Goal: Transaction & Acquisition: Purchase product/service

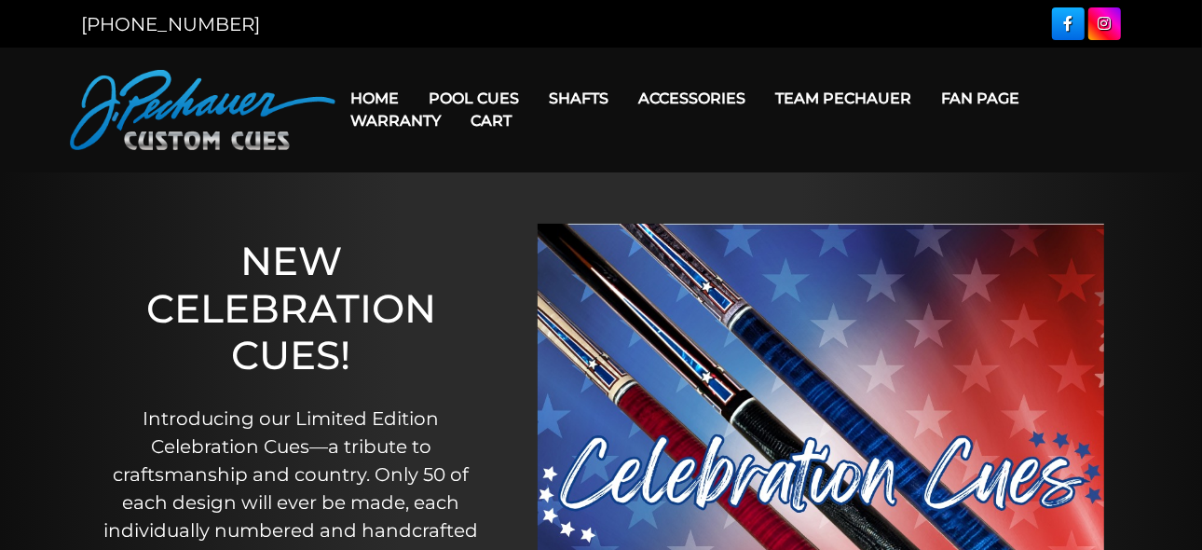
click at [116, 384] on div "NEW CELEBRATION CUES! Introducing our Limited Edition Celebration Cues—a tribut…" at bounding box center [291, 461] width 421 height 578
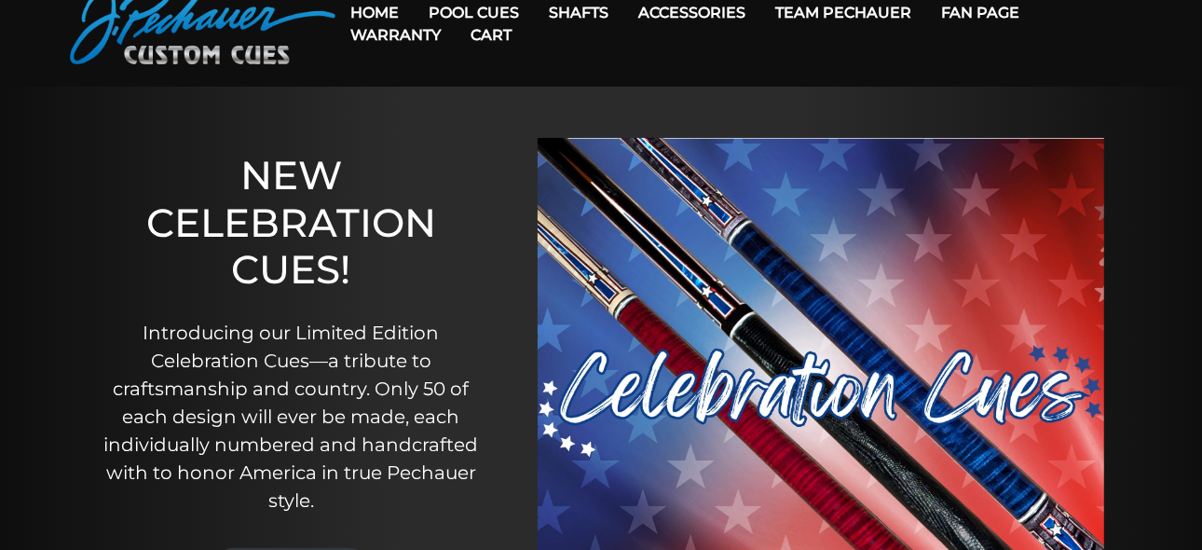
scroll to position [122, 0]
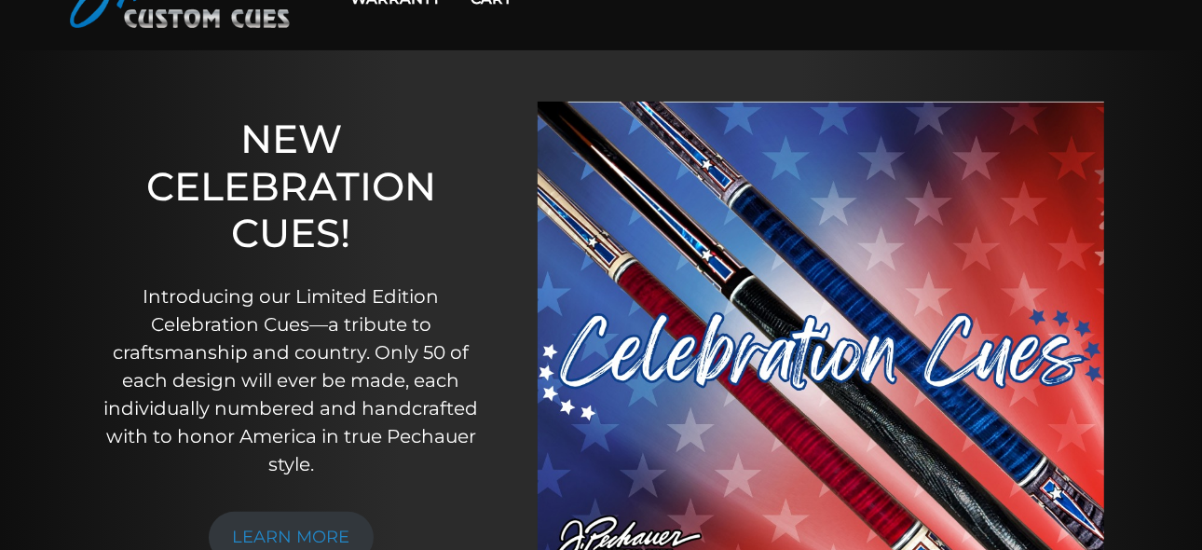
click at [107, 367] on p "Introducing our Limited Edition Celebration Cues—a tribute to craftsmanship and…" at bounding box center [292, 380] width 384 height 196
click at [106, 350] on p "Introducing our Limited Edition Celebration Cues—a tribute to craftsmanship and…" at bounding box center [292, 380] width 384 height 196
click at [100, 320] on p "Introducing our Limited Edition Celebration Cues—a tribute to craftsmanship and…" at bounding box center [292, 380] width 384 height 196
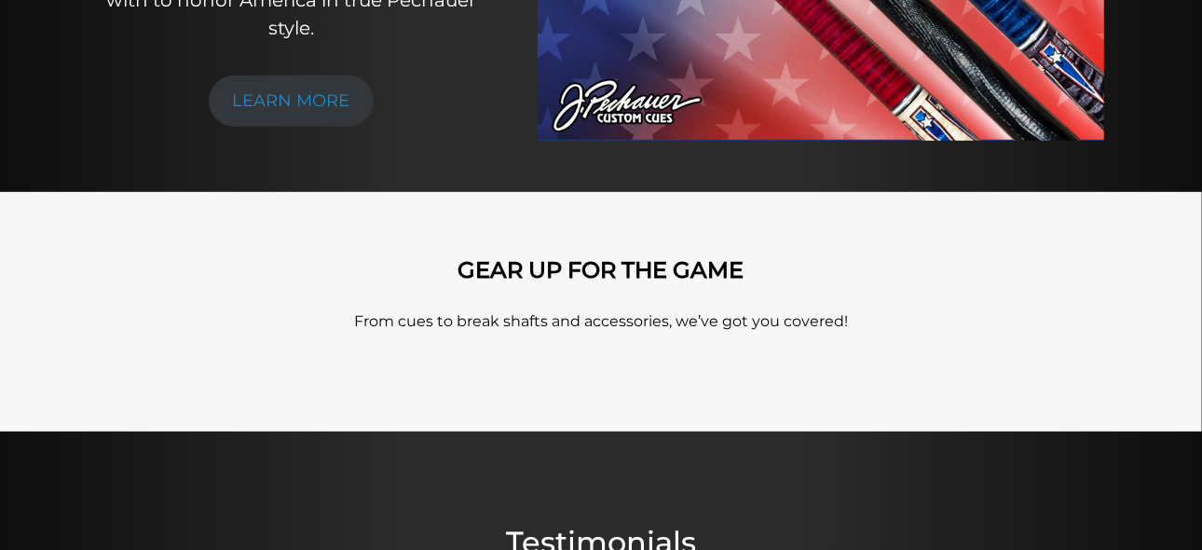
scroll to position [551, 0]
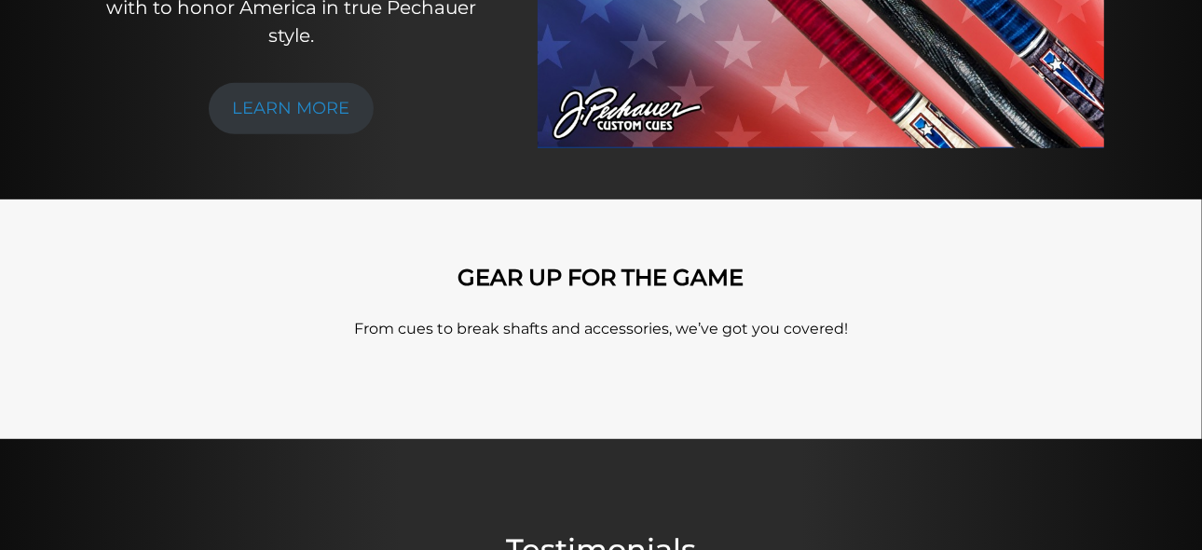
click at [133, 384] on div "GEAR UP FOR THE GAME From cues to break shafts and accessories, we’ve got you c…" at bounding box center [601, 318] width 1202 height 239
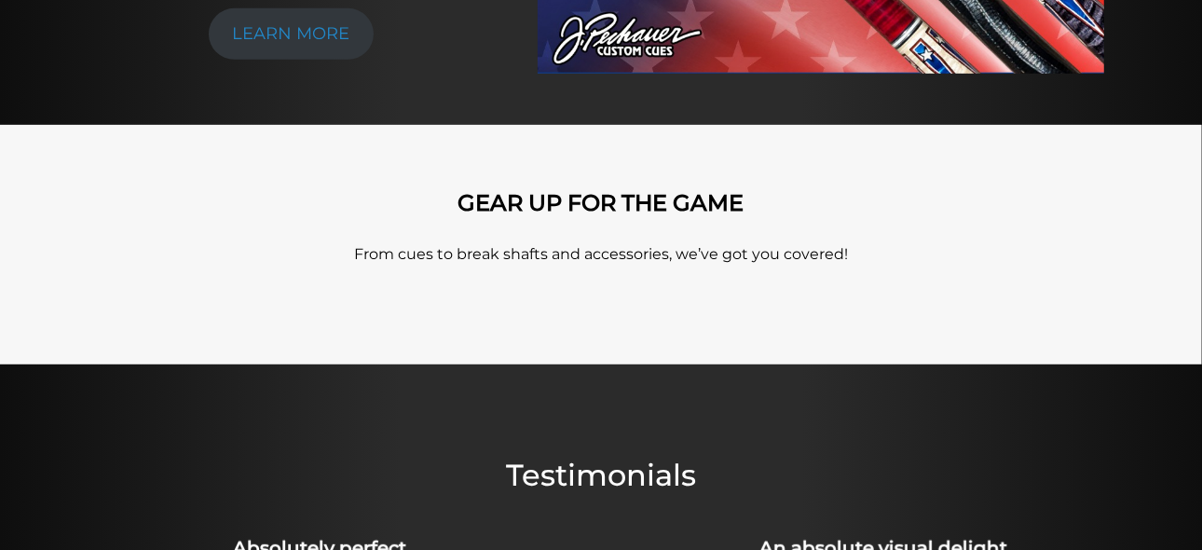
click at [160, 402] on div at bounding box center [601, 410] width 1202 height 93
click at [153, 384] on div at bounding box center [601, 410] width 1202 height 93
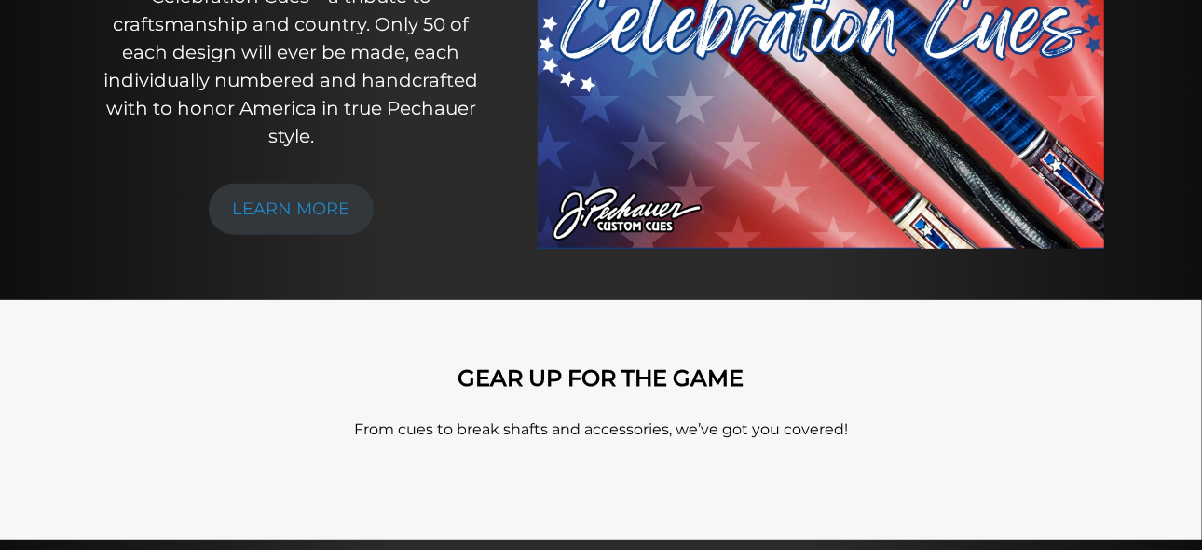
scroll to position [447, 0]
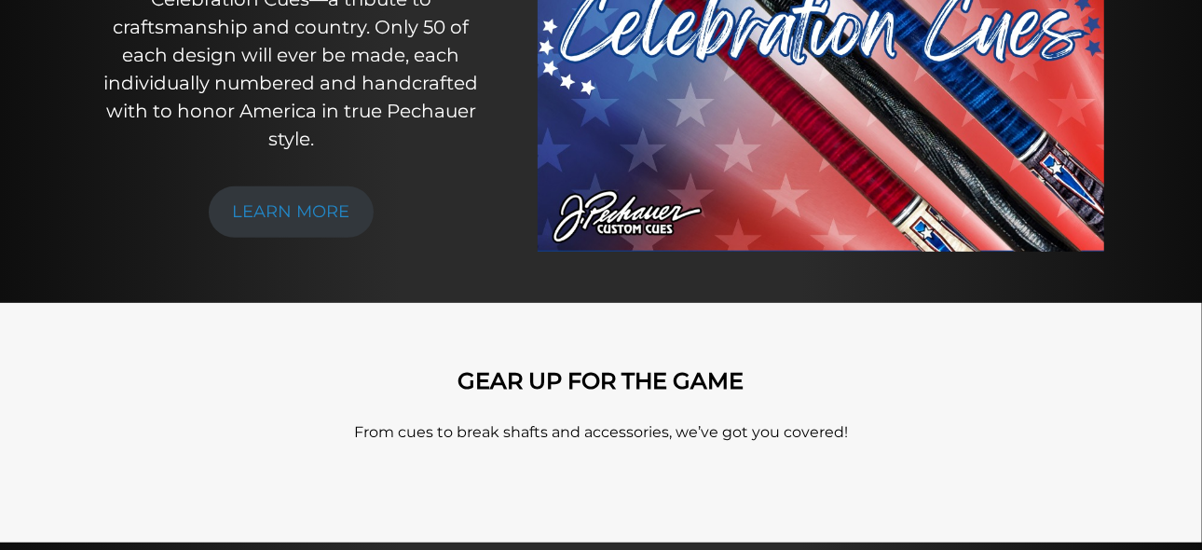
click at [527, 394] on div "GEAR UP FOR THE GAME From cues to break shafts and accessories, we’ve got you c…" at bounding box center [601, 422] width 1062 height 109
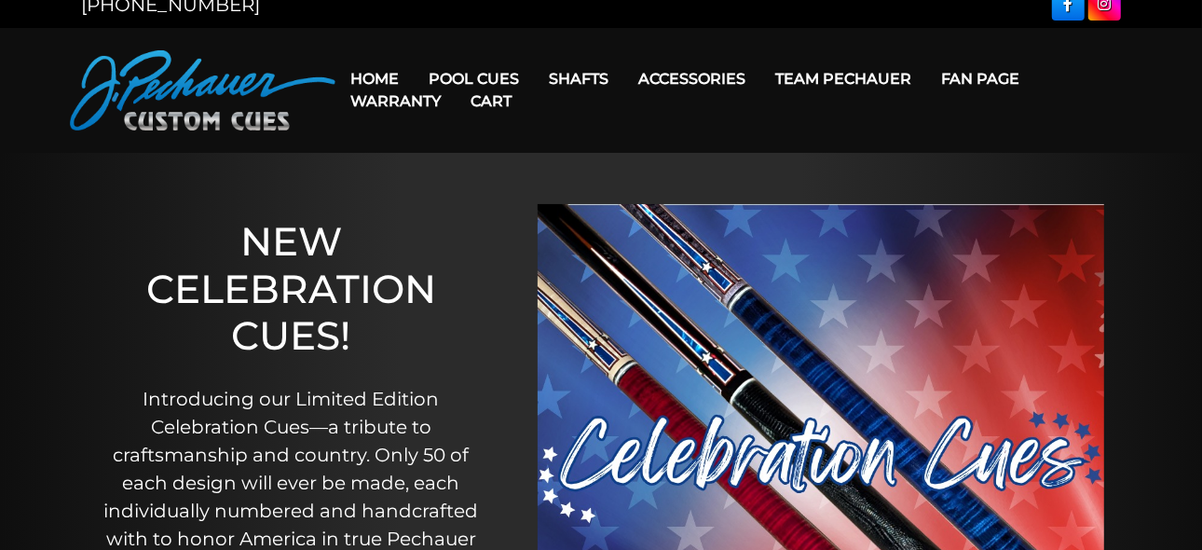
scroll to position [0, 0]
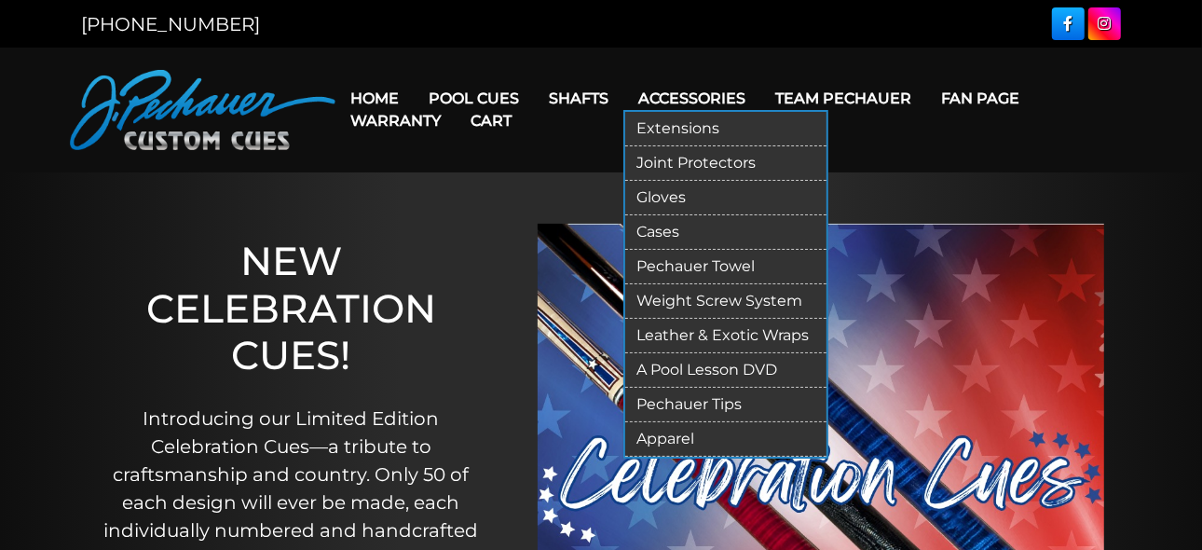
click at [684, 260] on link "Pechauer Towel" at bounding box center [725, 267] width 201 height 34
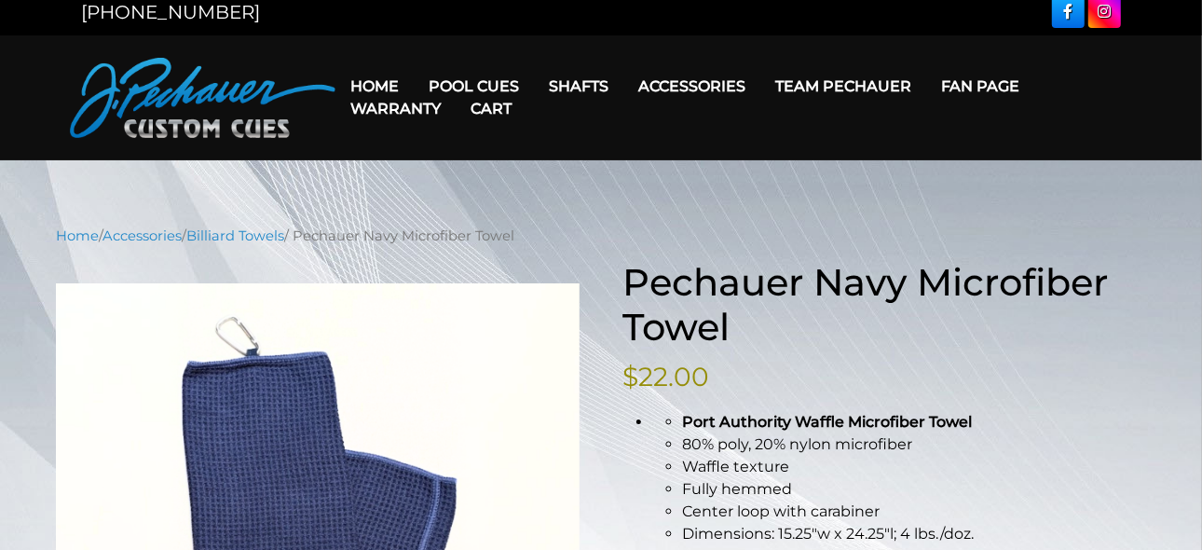
scroll to position [16, 0]
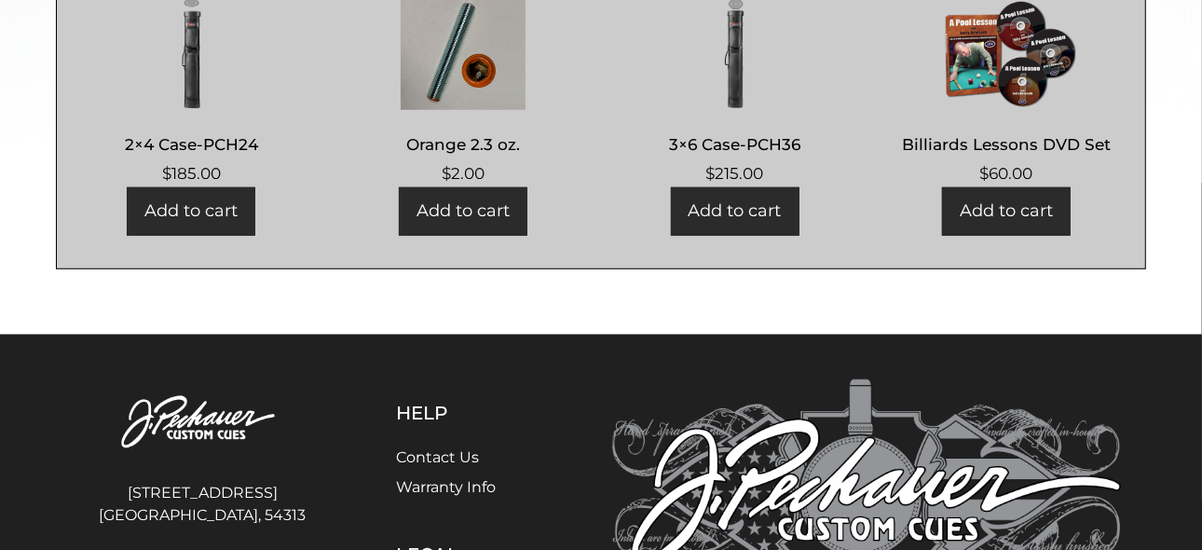
click at [151, 335] on footer "4140 Velp Ave Green Bay, WI, 54313 920-434-7755 800-934-7735 © 2025 J. Pechauer…" at bounding box center [601, 543] width 1202 height 417
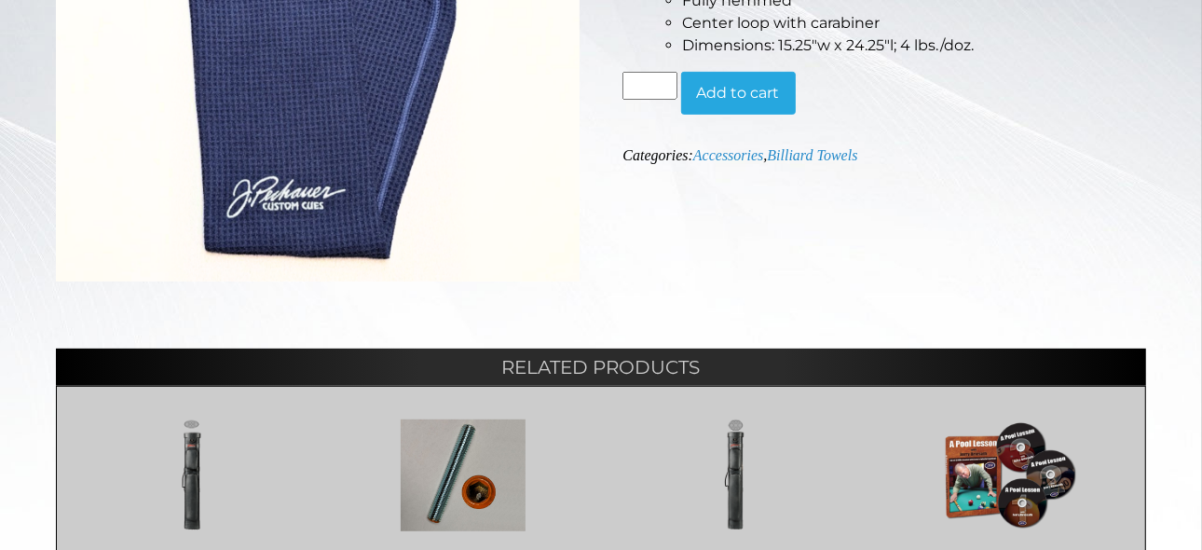
click at [185, 350] on div "Hover to zoom Pechauer Navy Microfiber Towel $ 22.00 Port Authority Waffle Micr…" at bounding box center [601, 231] width 1090 height 918
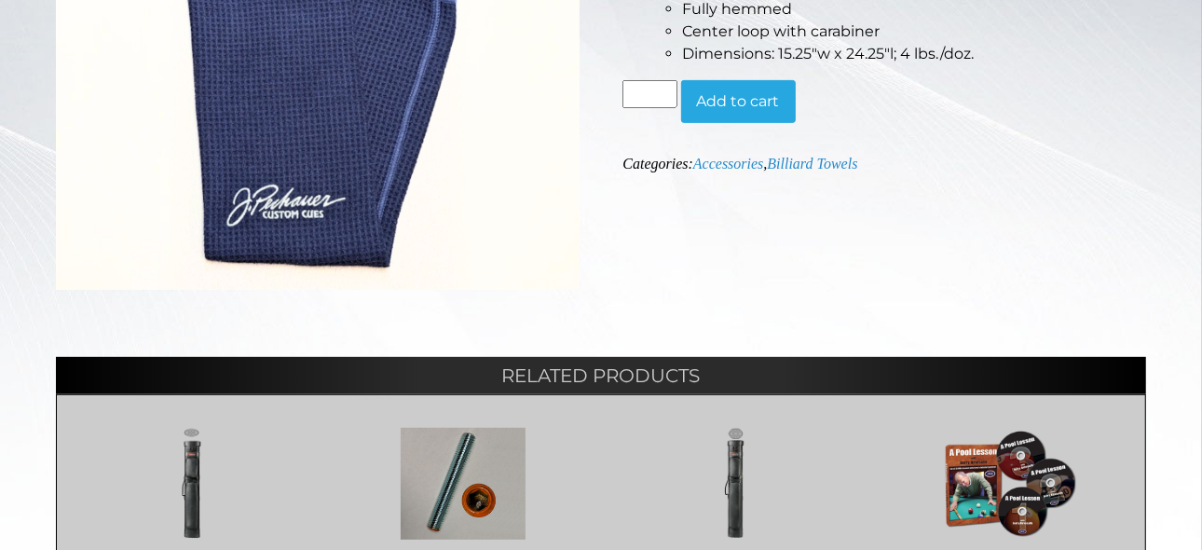
scroll to position [355, 0]
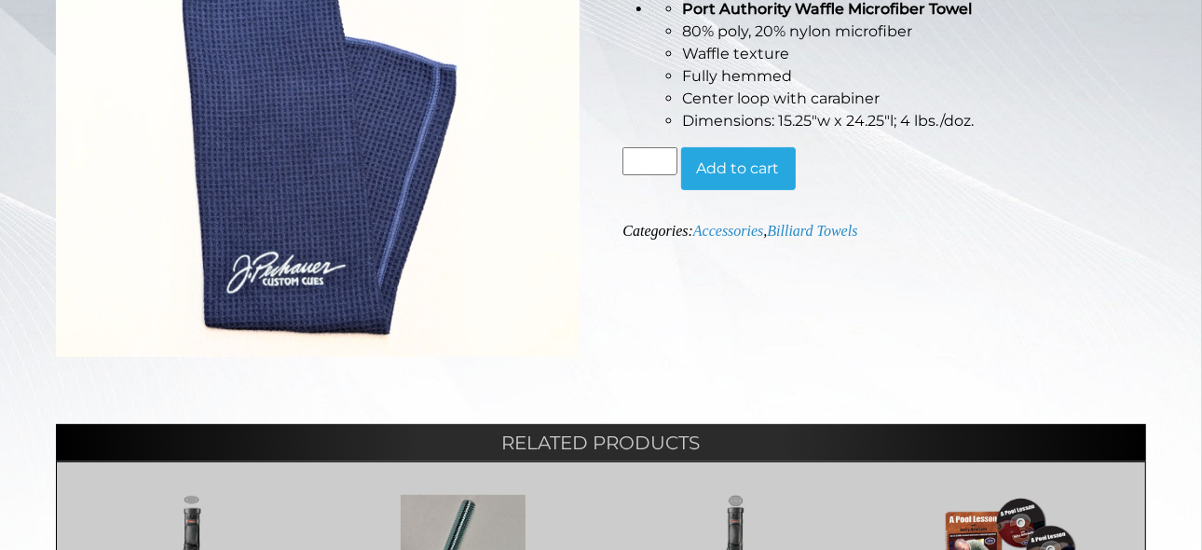
click at [160, 384] on div "Hover to zoom" at bounding box center [318, 120] width 524 height 547
click at [153, 367] on div "Hover to zoom" at bounding box center [318, 113] width 524 height 533
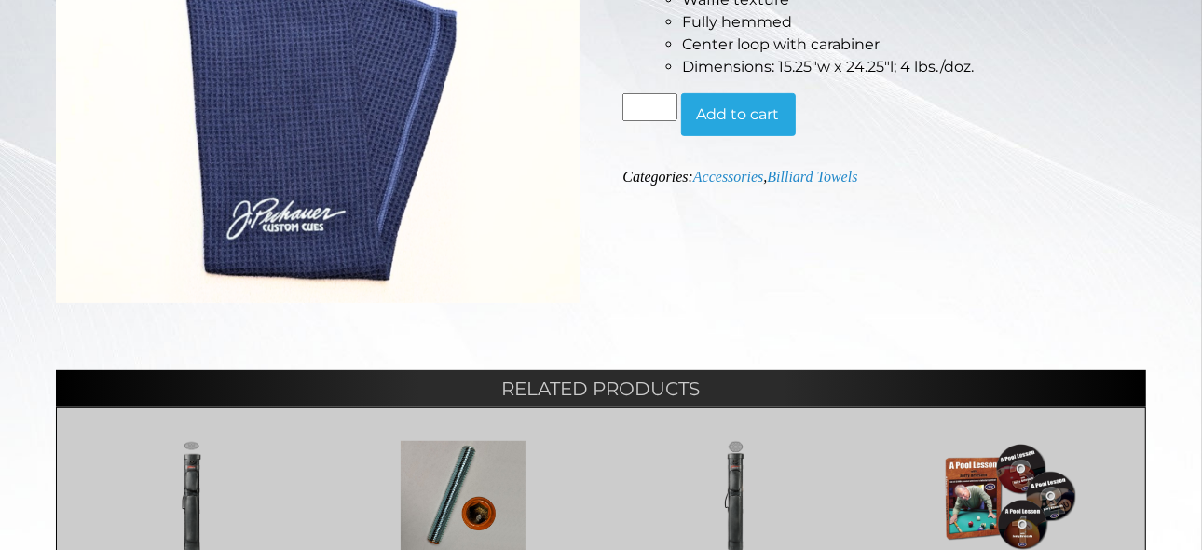
click at [168, 402] on h2 "Related products" at bounding box center [601, 388] width 1090 height 37
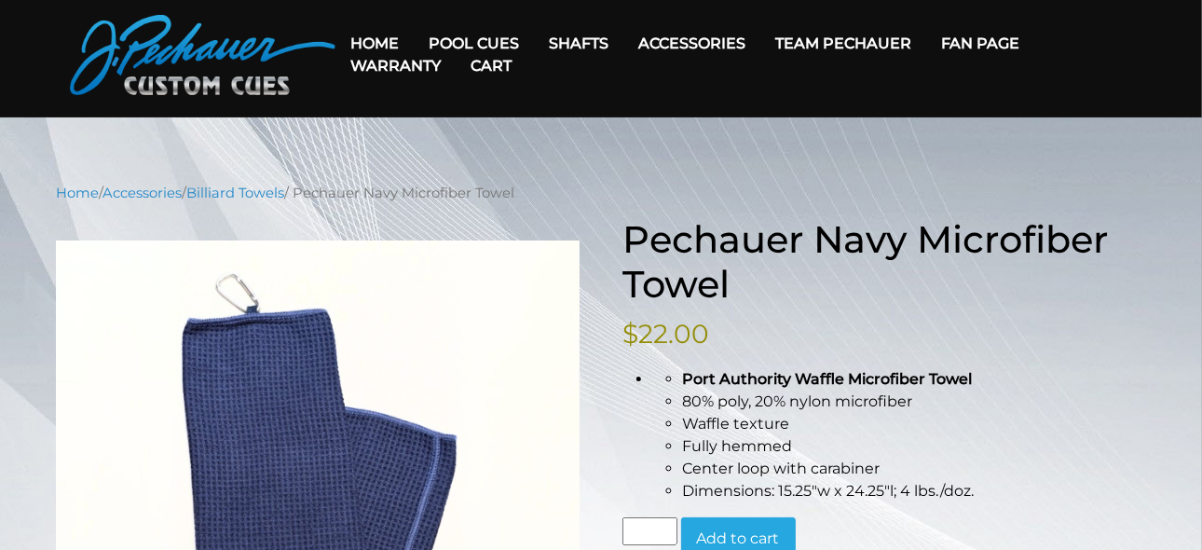
scroll to position [0, 0]
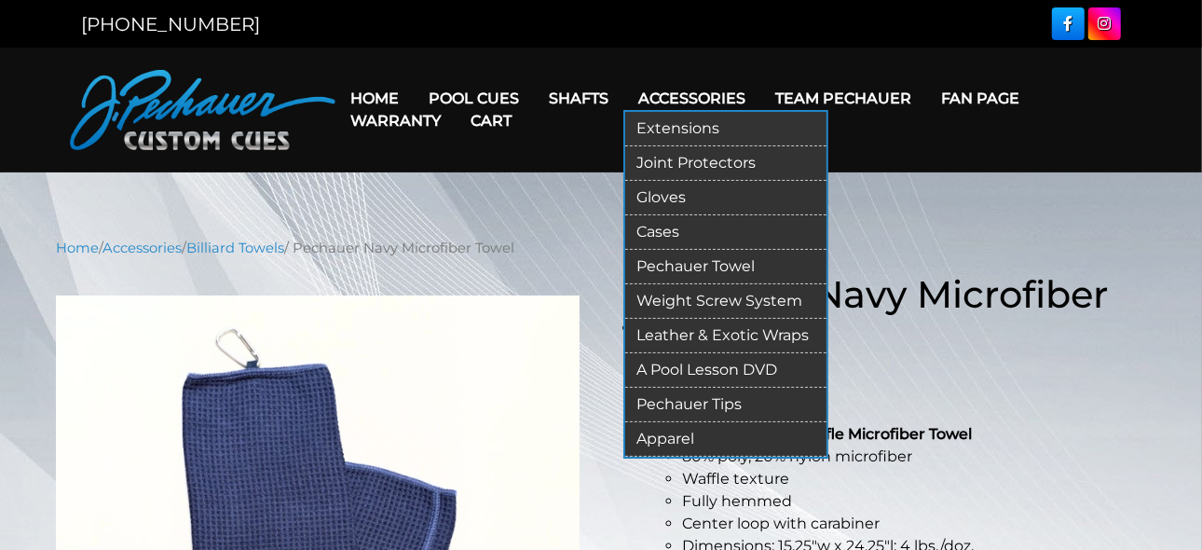
click at [655, 438] on link "Apparel" at bounding box center [725, 439] width 201 height 34
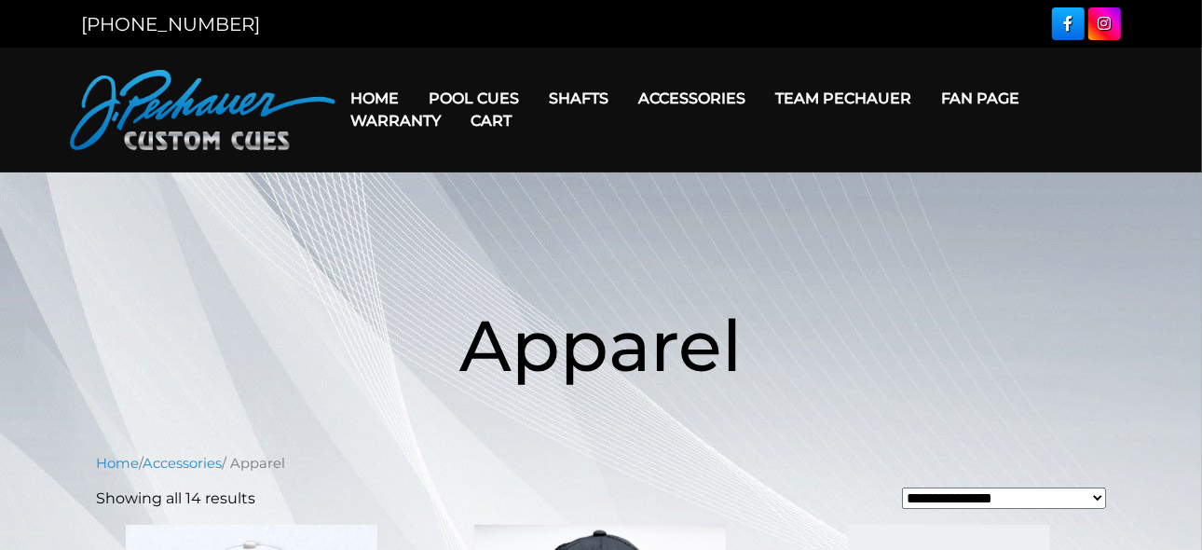
click at [185, 402] on h1 "Apparel" at bounding box center [601, 345] width 1118 height 215
click at [176, 281] on h1 "Apparel" at bounding box center [601, 345] width 1118 height 215
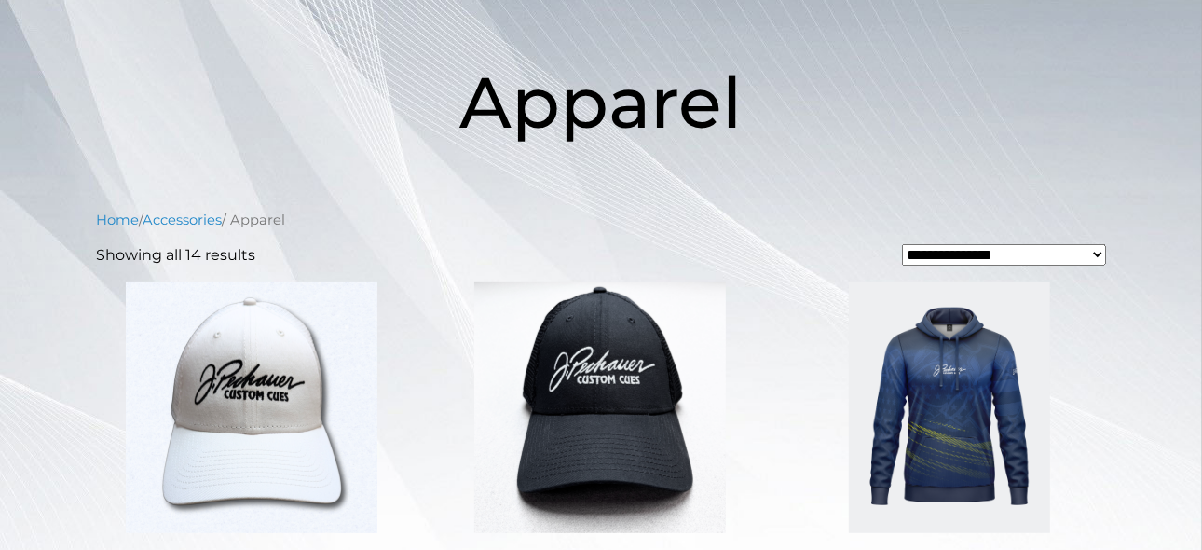
scroll to position [347, 0]
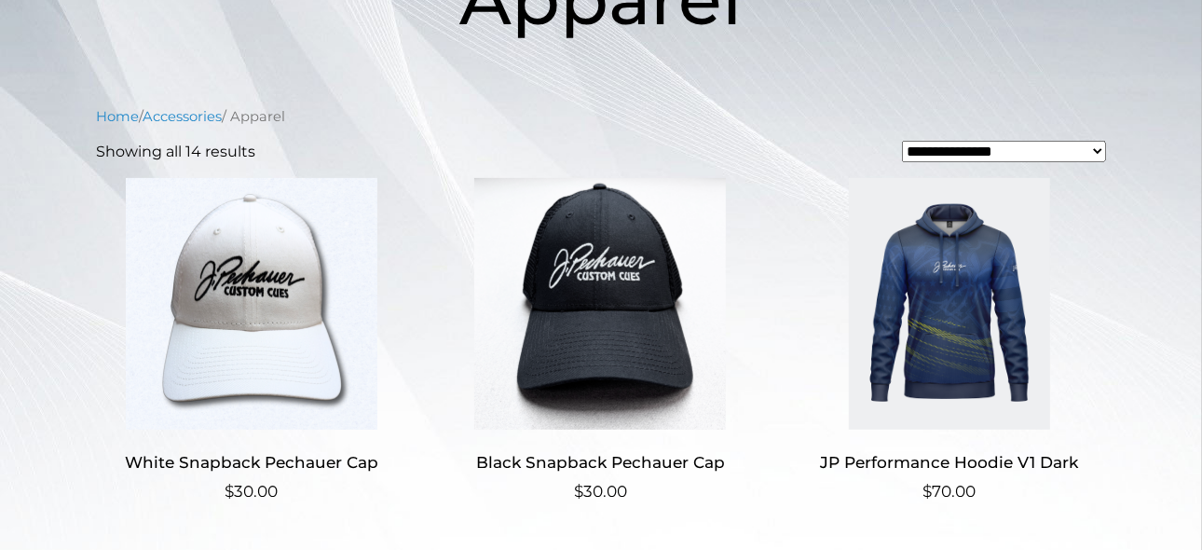
click at [151, 333] on img at bounding box center [251, 304] width 310 height 252
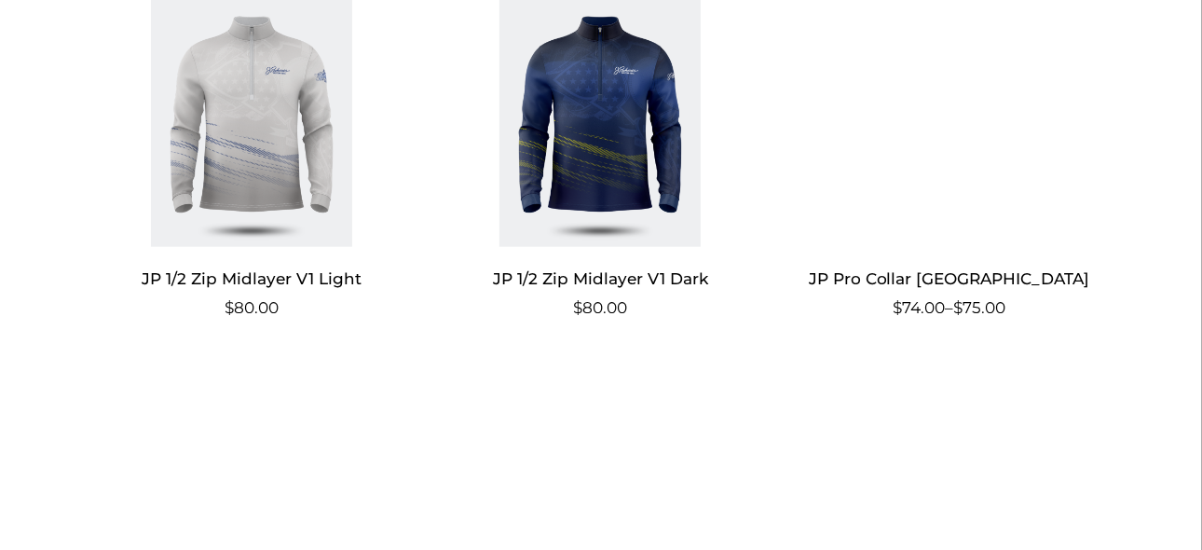
scroll to position [1299, 0]
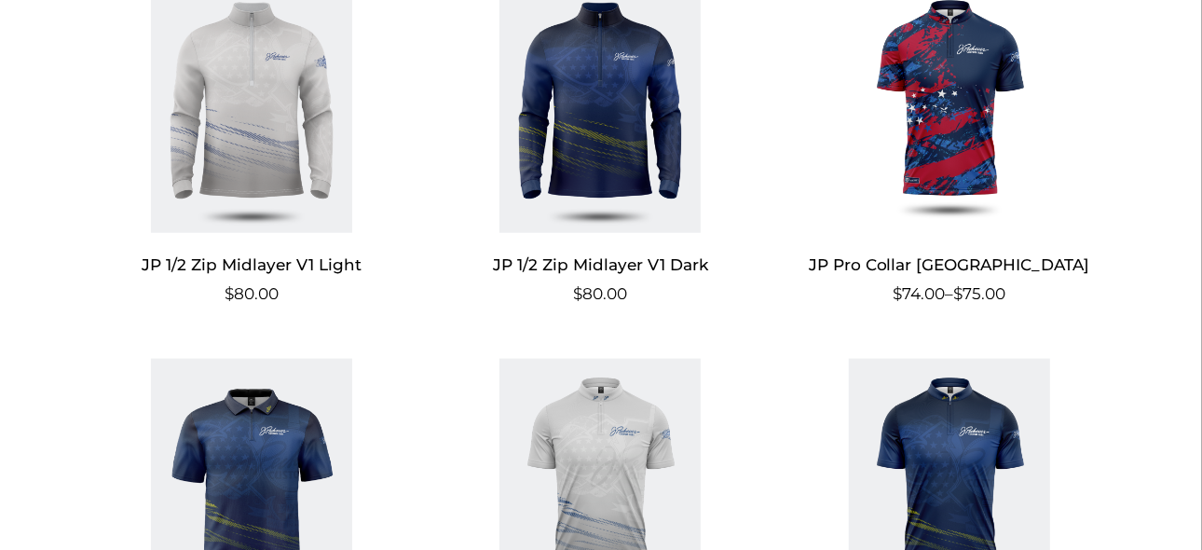
click at [151, 359] on img at bounding box center [251, 485] width 310 height 252
click at [151, 333] on ul "White Snapback Pechauer Cap $ 30.00 Black Snapback Pechauer Cap $ 30.00 JP Perf…" at bounding box center [601, 170] width 1010 height 1888
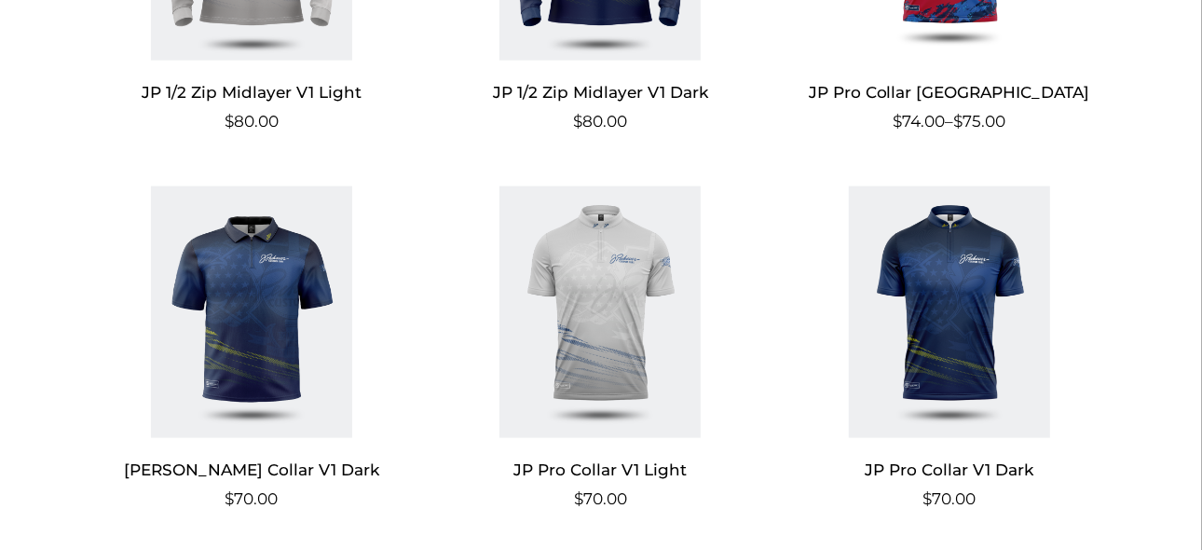
click at [133, 367] on img at bounding box center [251, 312] width 310 height 252
click at [143, 298] on img at bounding box center [251, 312] width 310 height 252
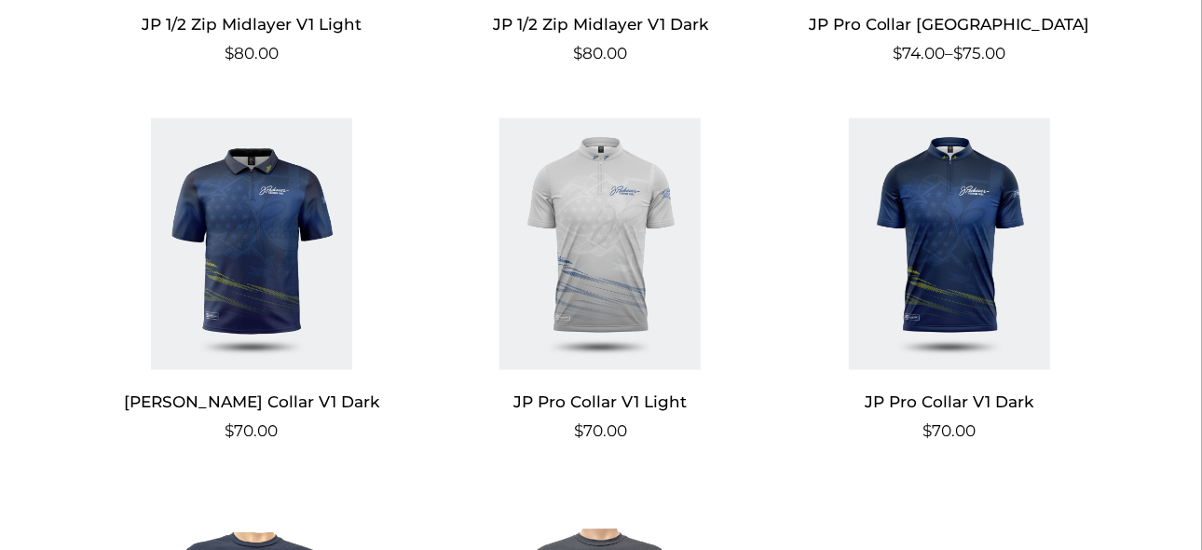
click at [160, 390] on h2 "[PERSON_NAME] Collar V1 Dark" at bounding box center [251, 402] width 310 height 34
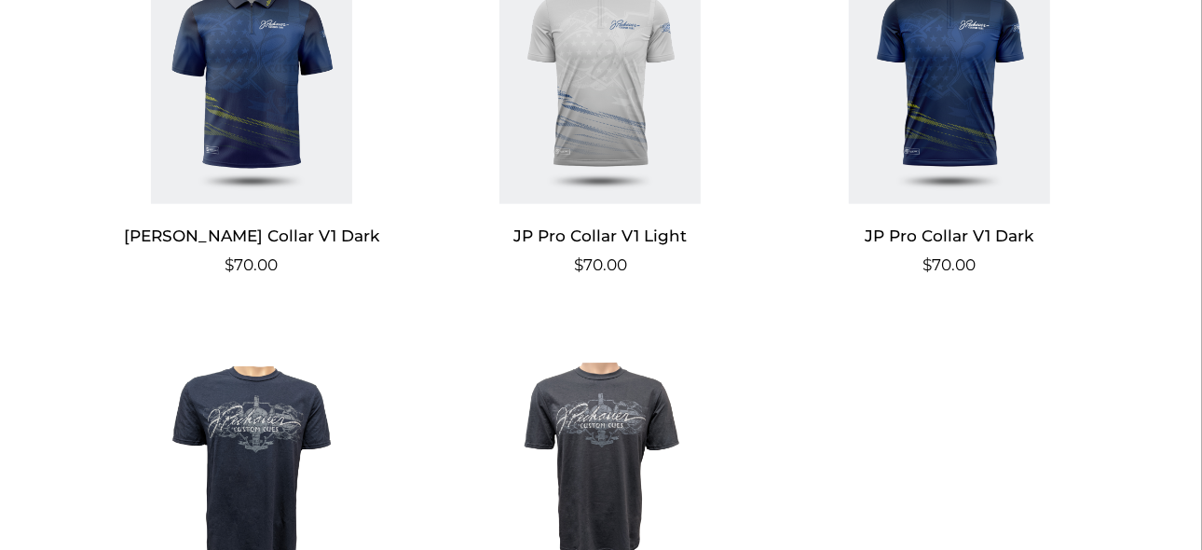
scroll to position [1802, 0]
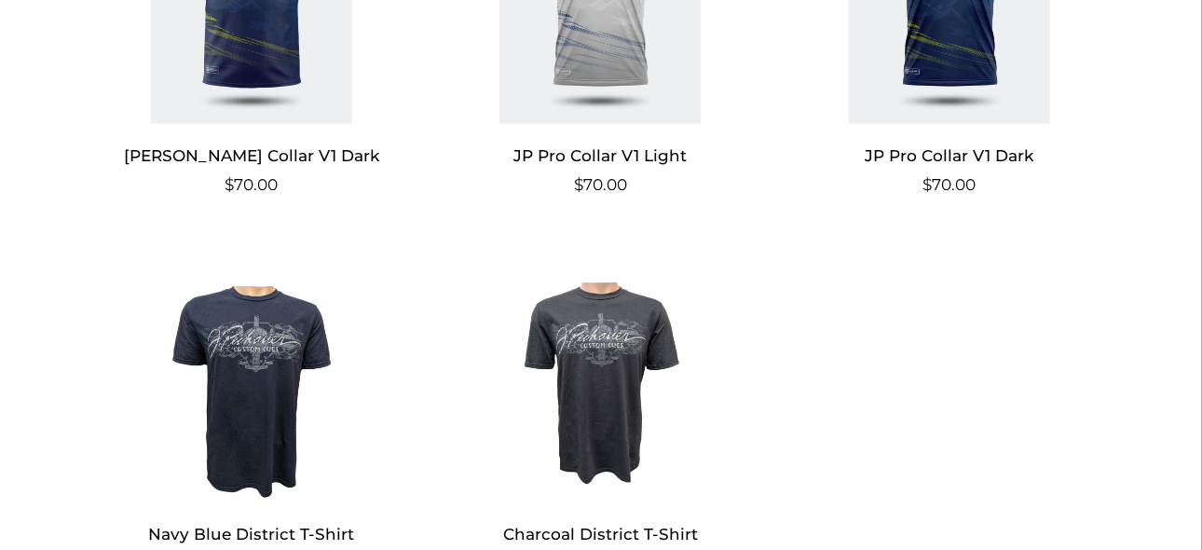
click at [132, 402] on img at bounding box center [251, 376] width 310 height 252
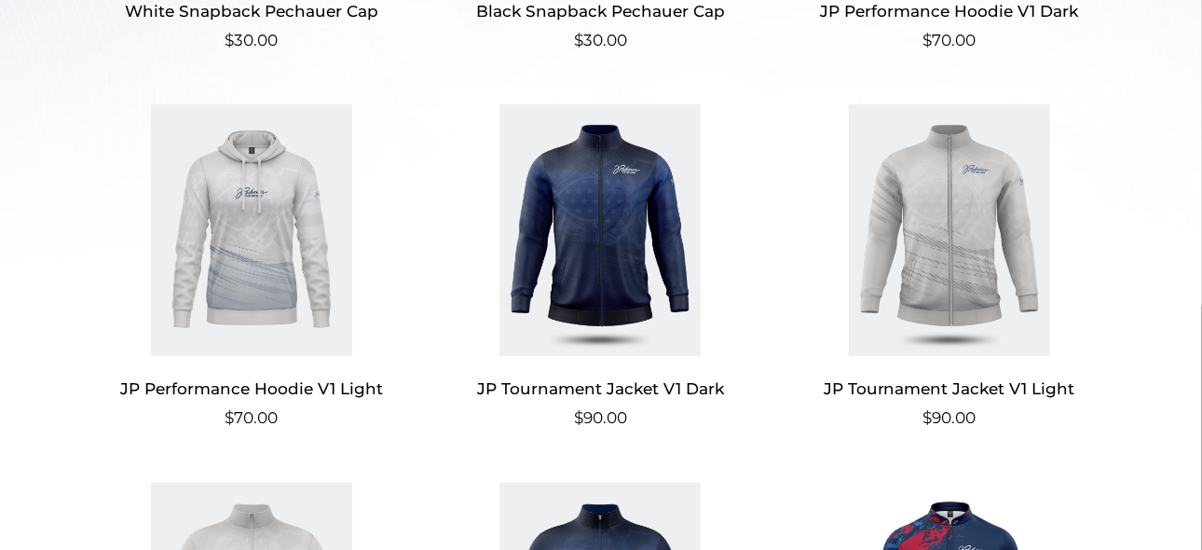
scroll to position [798, 0]
click at [614, 246] on img at bounding box center [600, 230] width 310 height 252
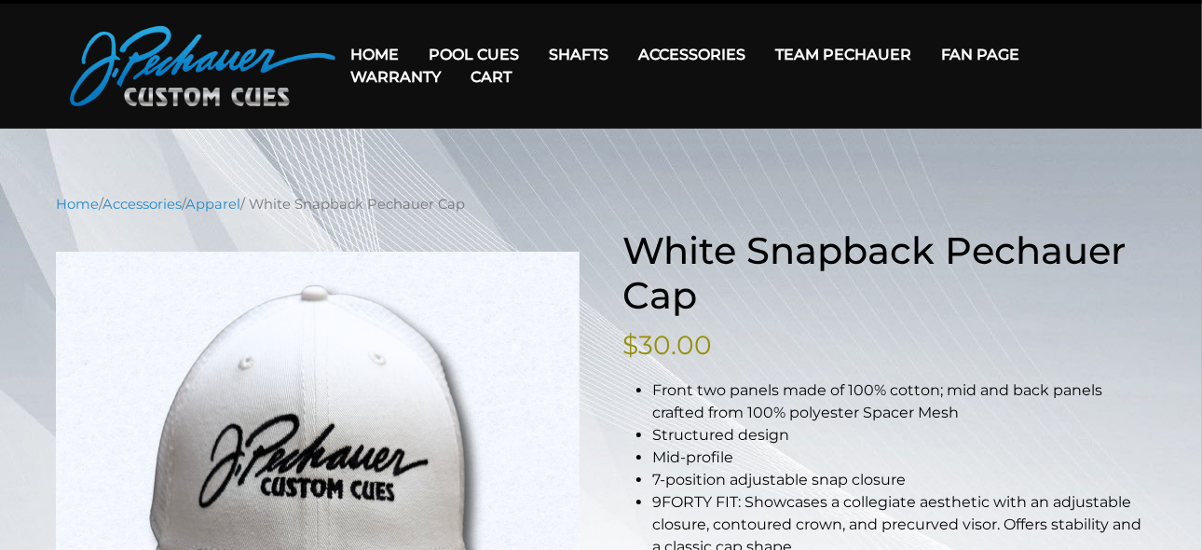
scroll to position [52, 0]
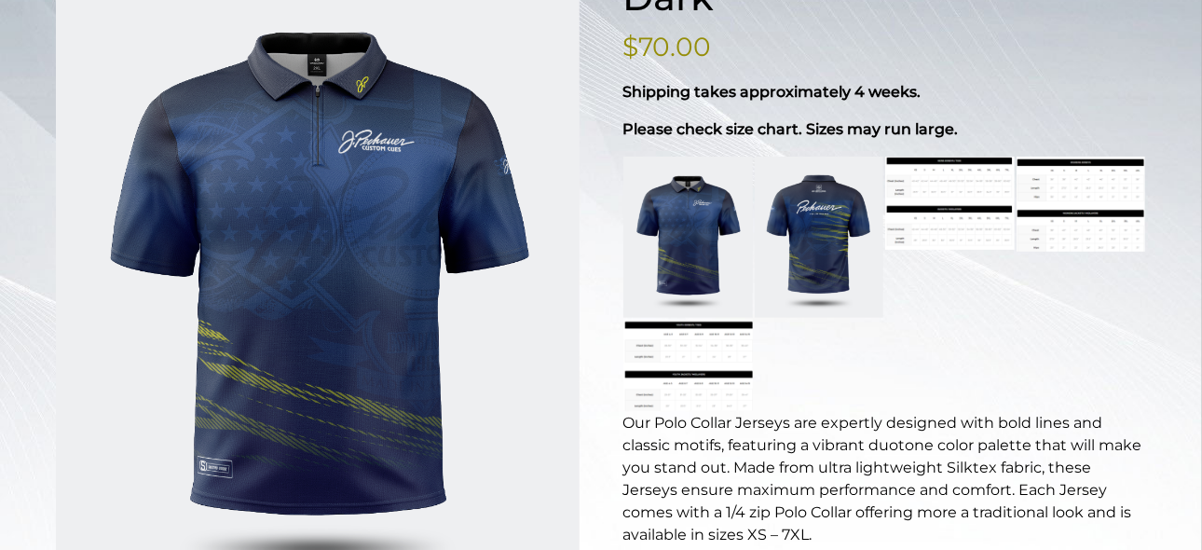
scroll to position [326, 0]
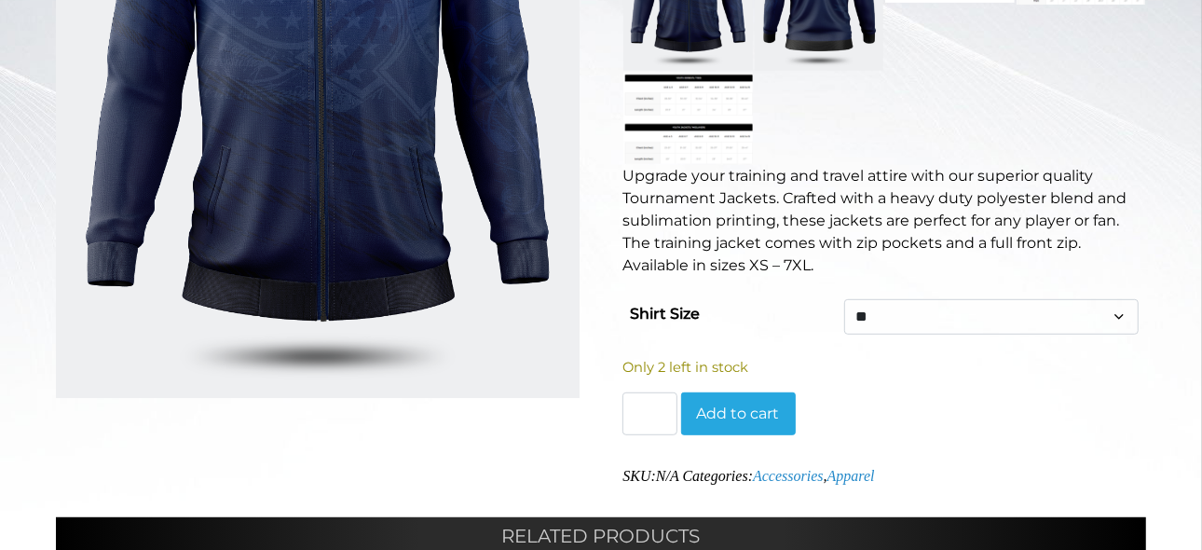
scroll to position [554, 0]
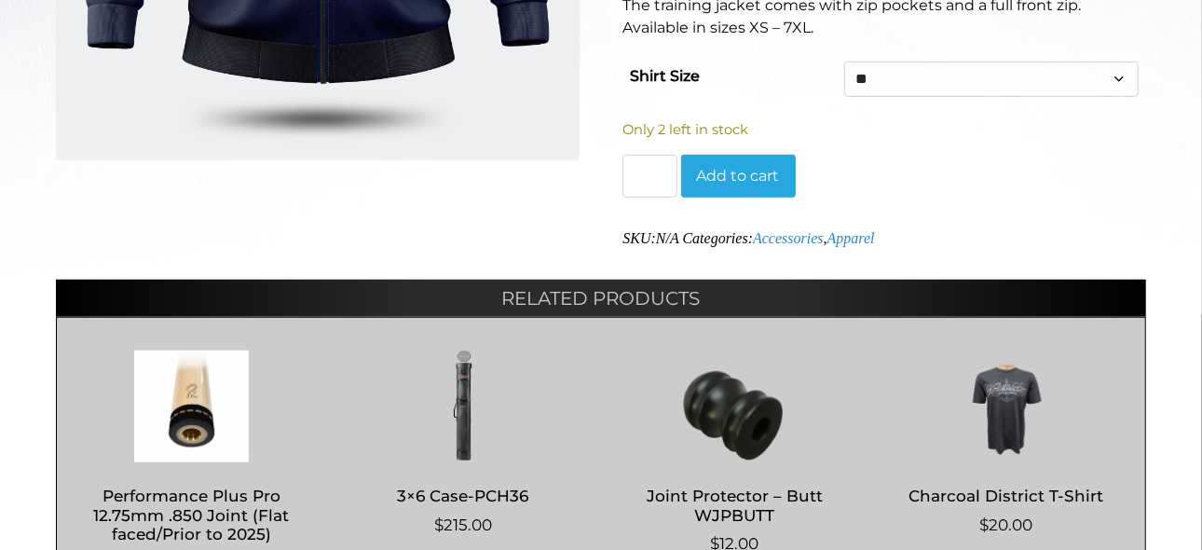
click at [226, 333] on ul "Performance Plus Pro 12.75mm .850 Joint (Flat faced/Prior to 2025) $ 330.00 Sel…" at bounding box center [601, 488] width 1090 height 342
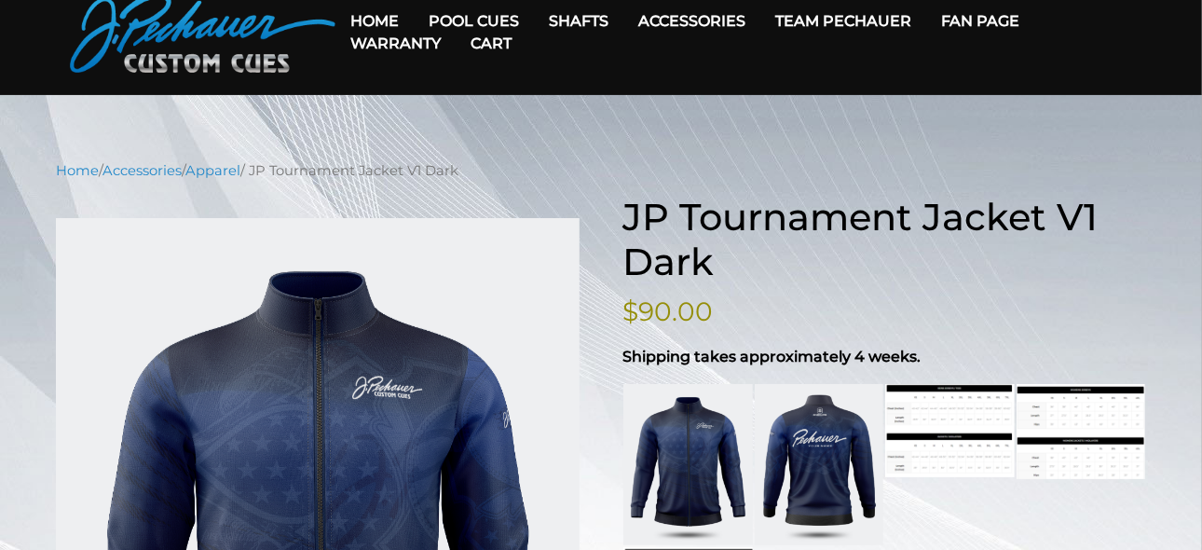
scroll to position [0, 0]
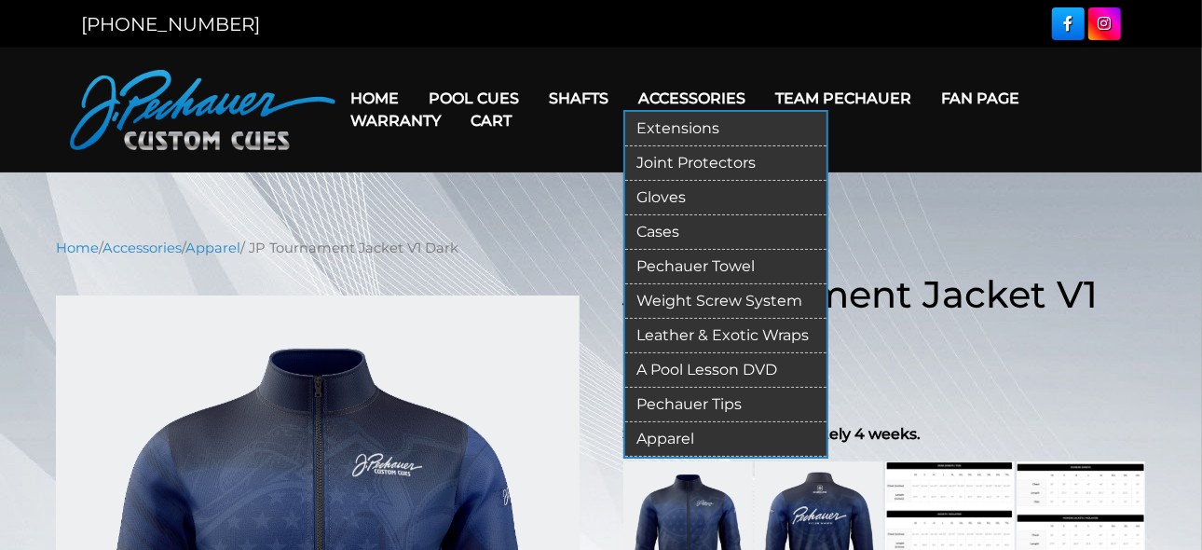
click at [673, 215] on link "Cases" at bounding box center [725, 232] width 201 height 34
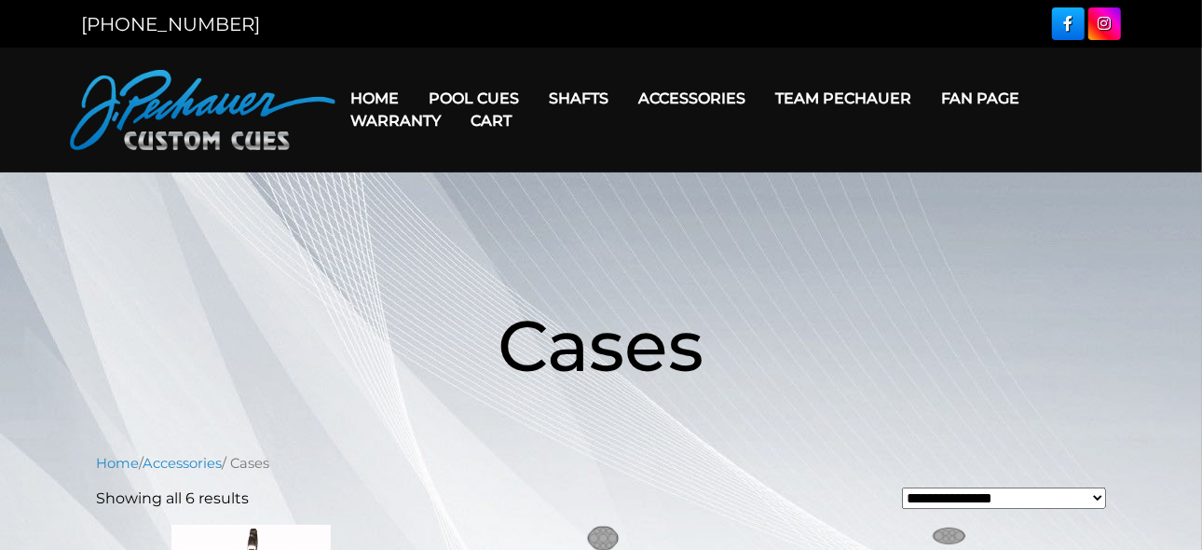
click at [185, 350] on h1 "Cases" at bounding box center [601, 345] width 1118 height 215
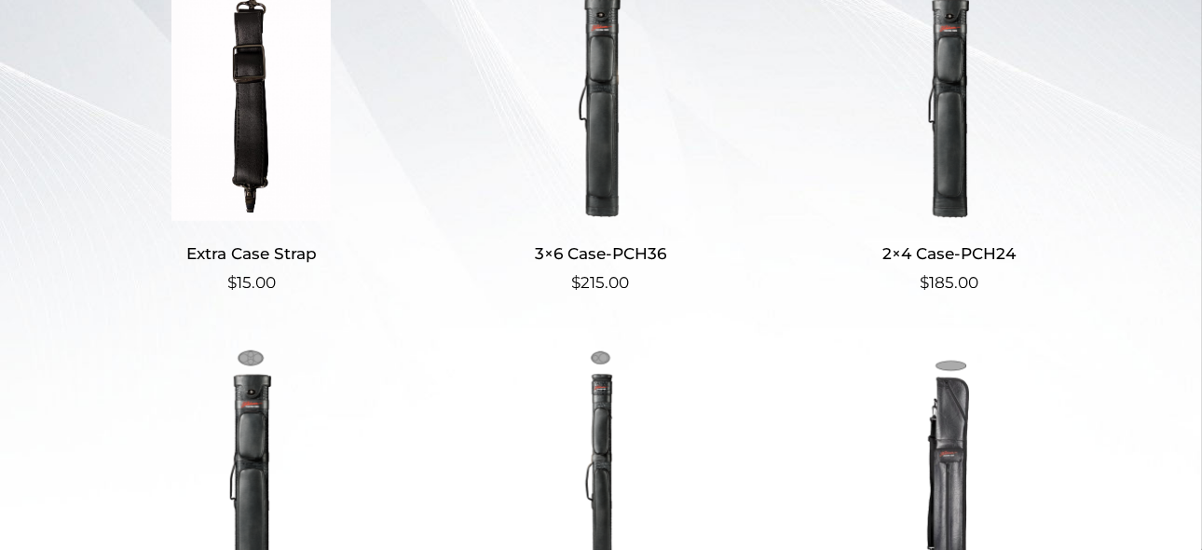
scroll to position [555, 0]
click at [185, 264] on h2 "Extra Case Strap" at bounding box center [251, 253] width 310 height 34
click at [177, 247] on h2 "Extra Case Strap" at bounding box center [251, 253] width 310 height 34
click at [179, 264] on h2 "Extra Case Strap" at bounding box center [251, 253] width 310 height 34
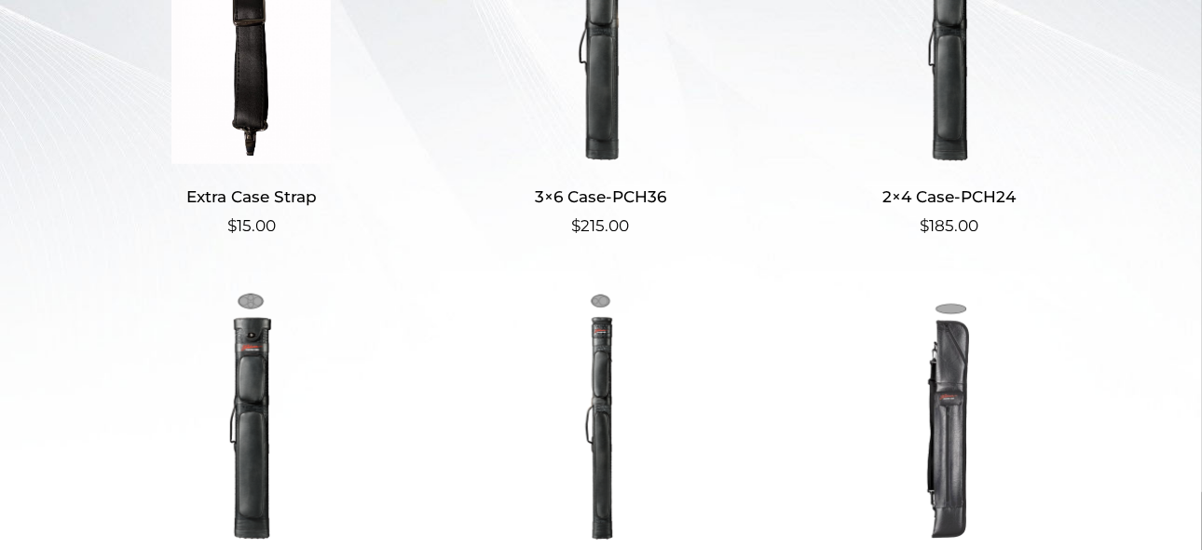
scroll to position [645, 0]
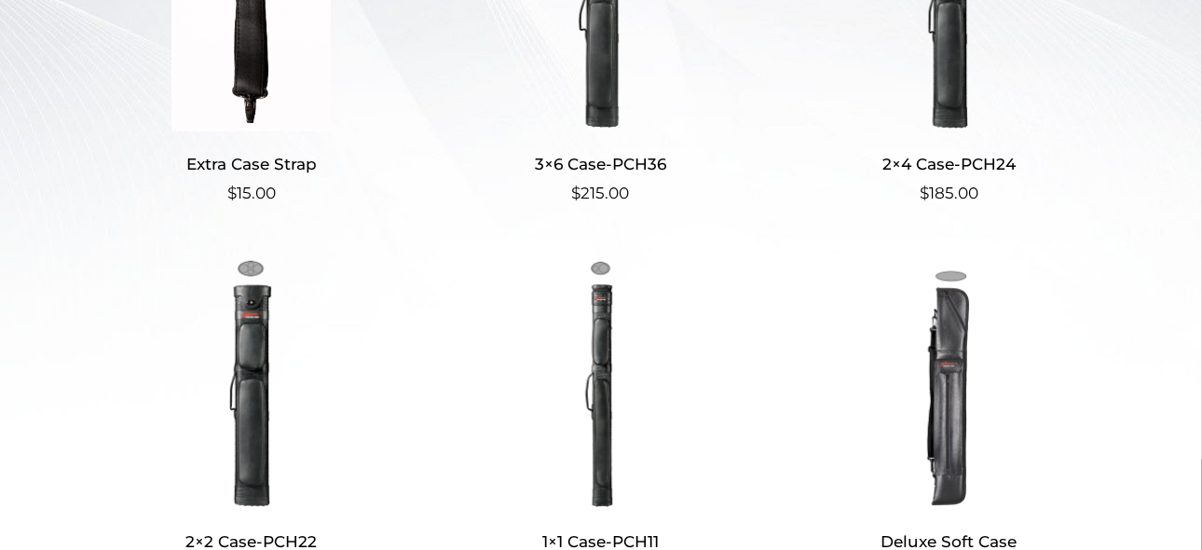
click at [151, 160] on h2 "Extra Case Strap" at bounding box center [251, 163] width 310 height 34
click at [143, 118] on img at bounding box center [251, 6] width 310 height 252
click at [151, 298] on img at bounding box center [251, 383] width 310 height 252
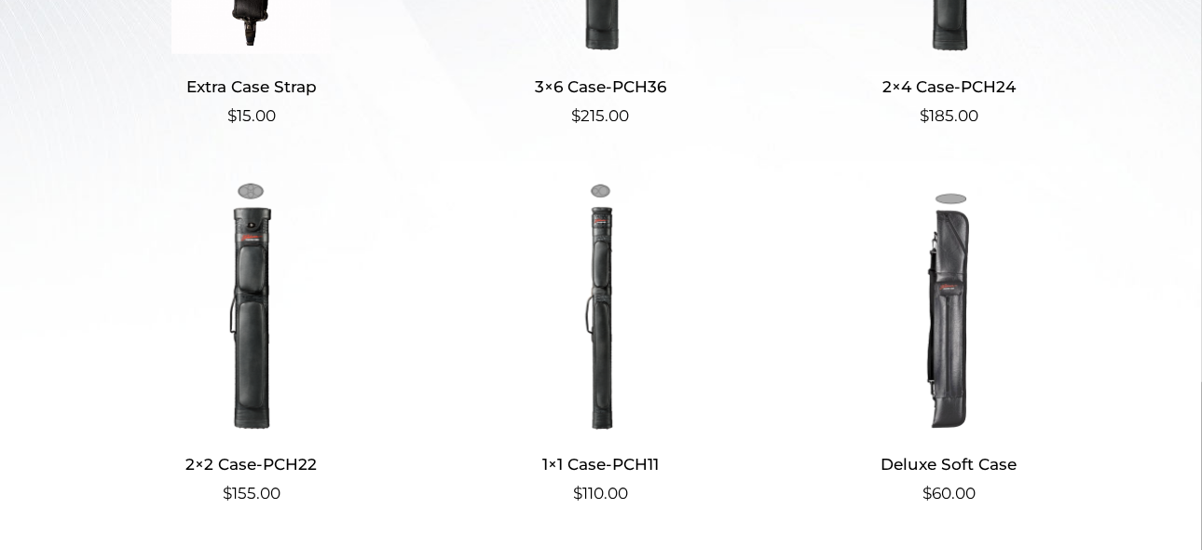
scroll to position [761, 0]
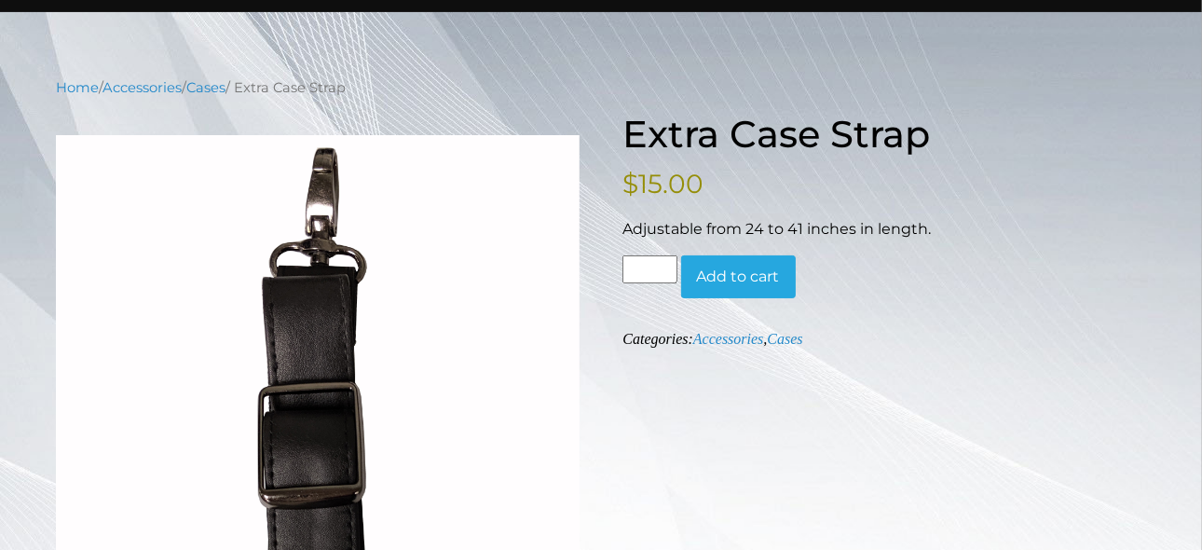
scroll to position [145, 0]
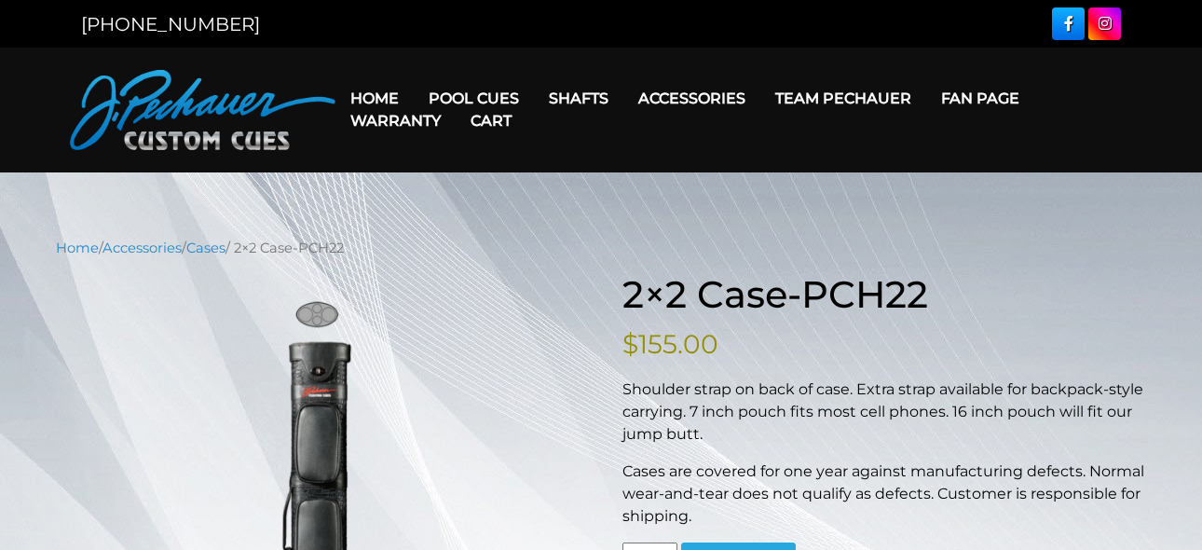
scroll to position [48, 0]
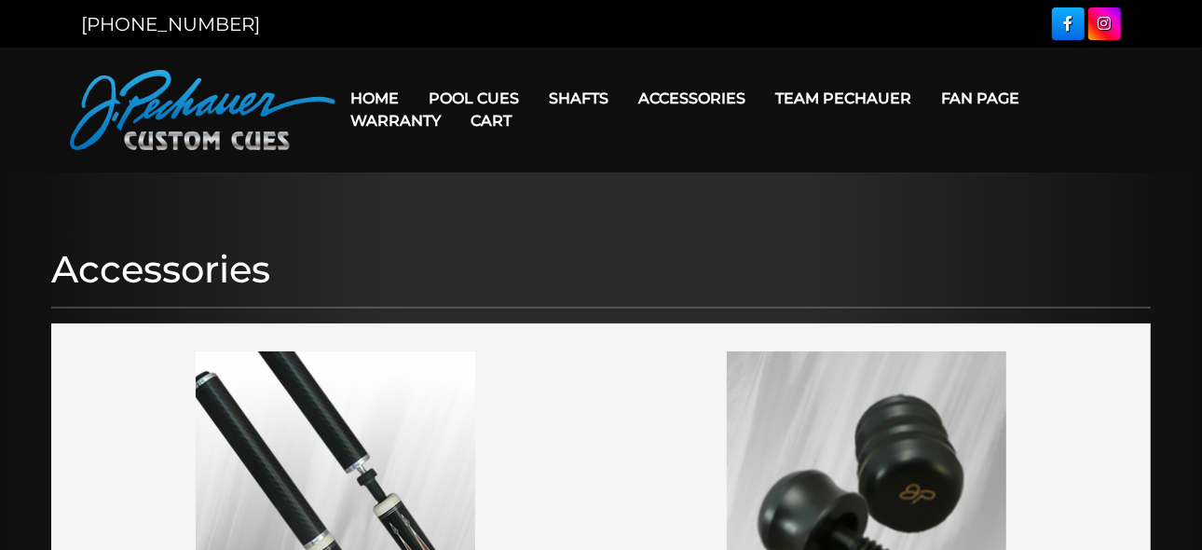
click at [185, 281] on h1 "Accessories" at bounding box center [601, 269] width 1100 height 45
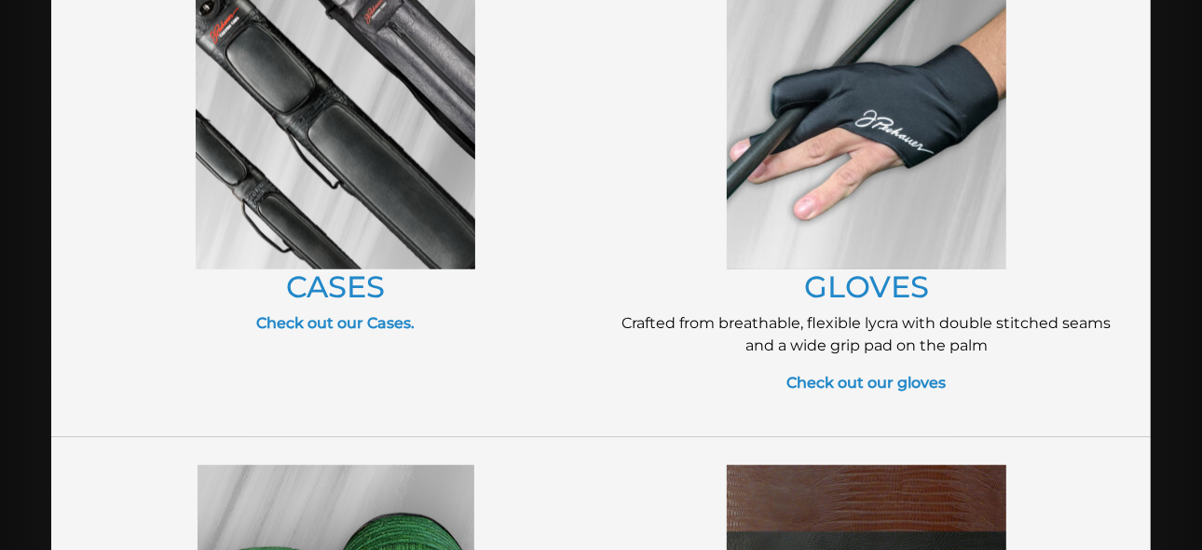
click at [127, 160] on figure at bounding box center [335, 130] width 513 height 280
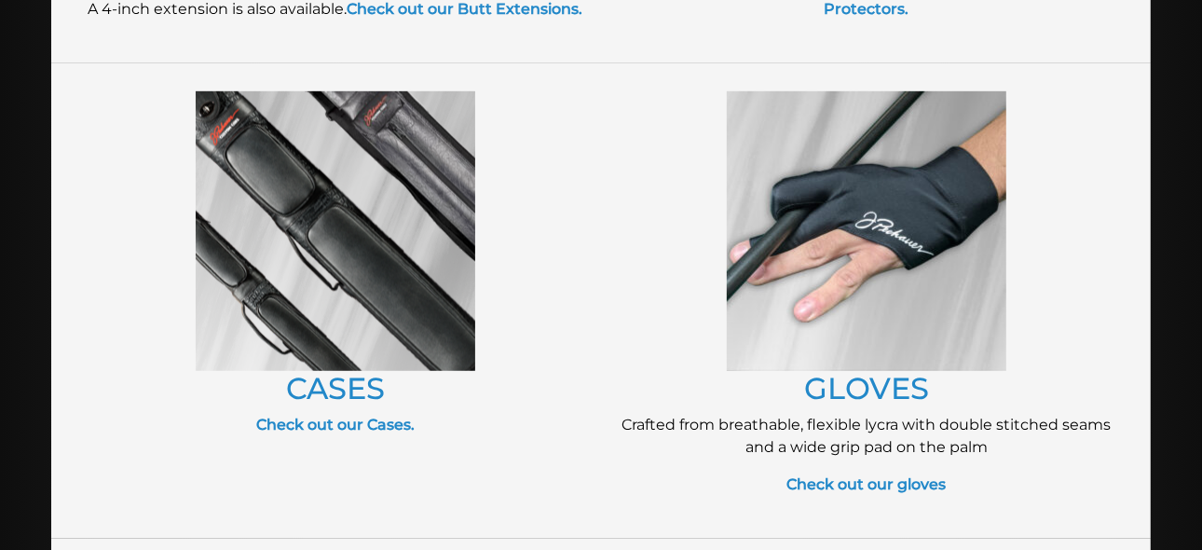
scroll to position [736, 0]
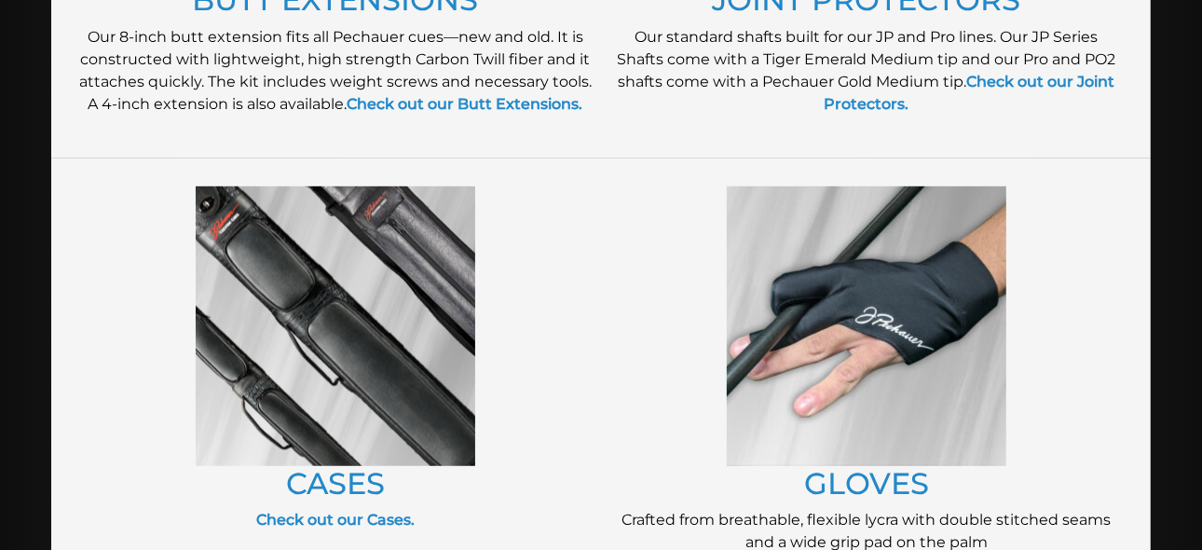
click at [173, 281] on figure at bounding box center [335, 326] width 513 height 280
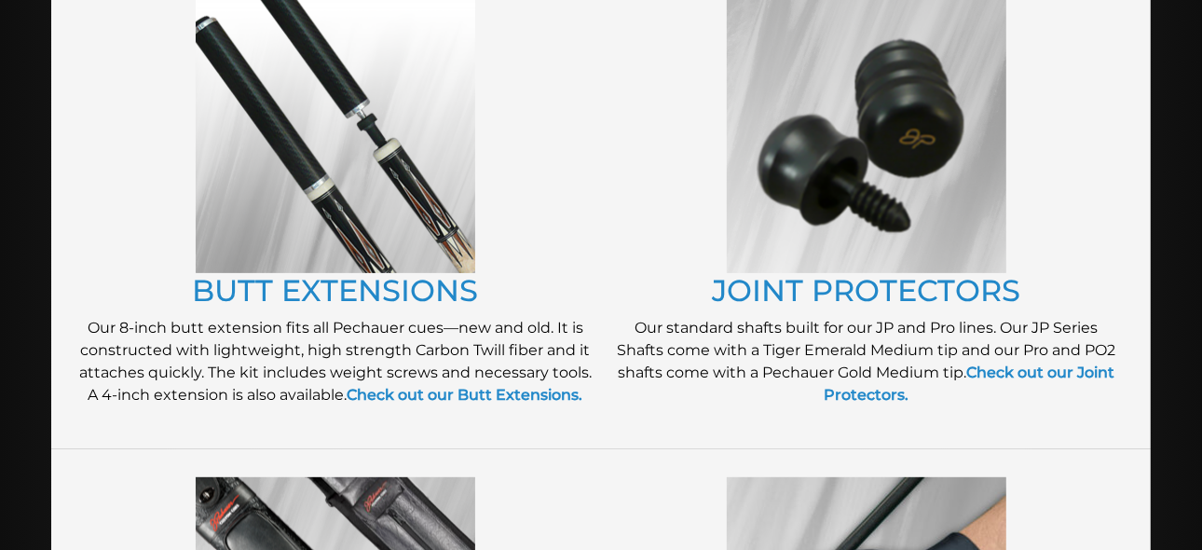
scroll to position [352, 0]
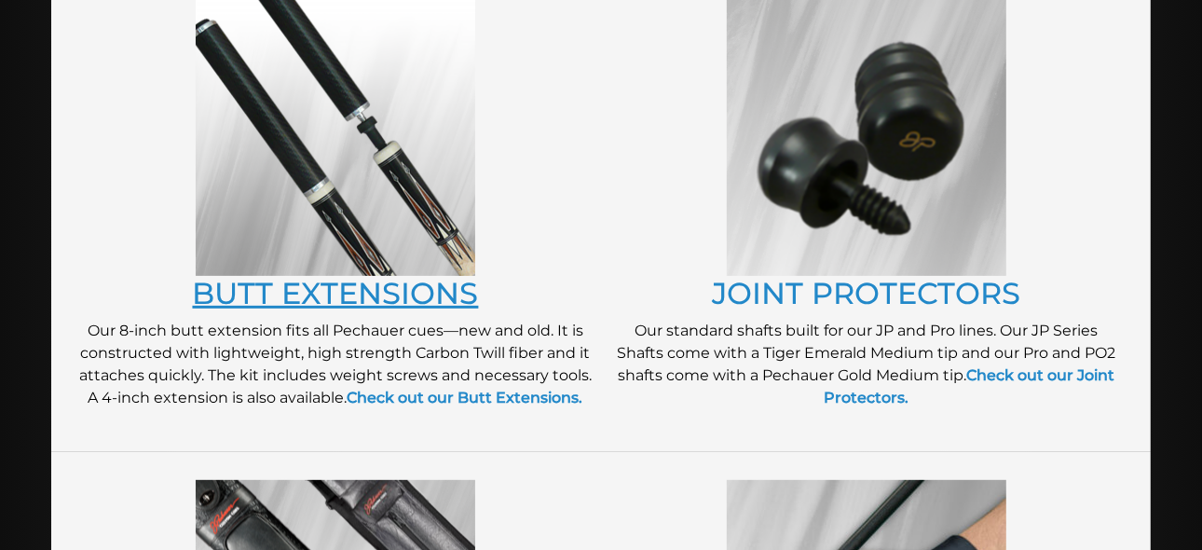
click at [264, 298] on link "BUTT EXTENSIONS" at bounding box center [336, 293] width 286 height 36
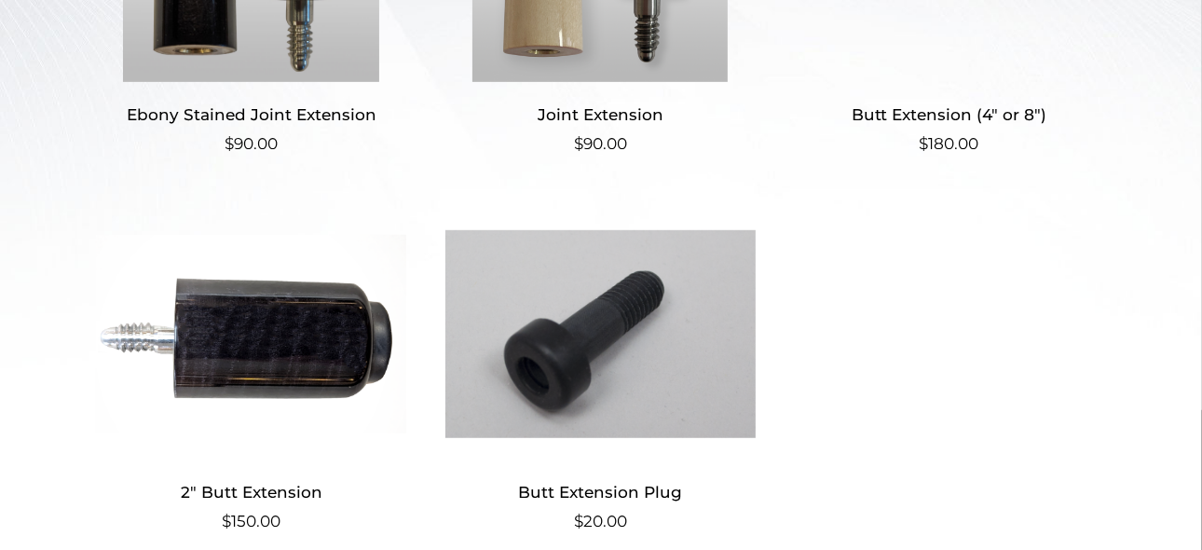
click at [168, 281] on img at bounding box center [251, 334] width 310 height 252
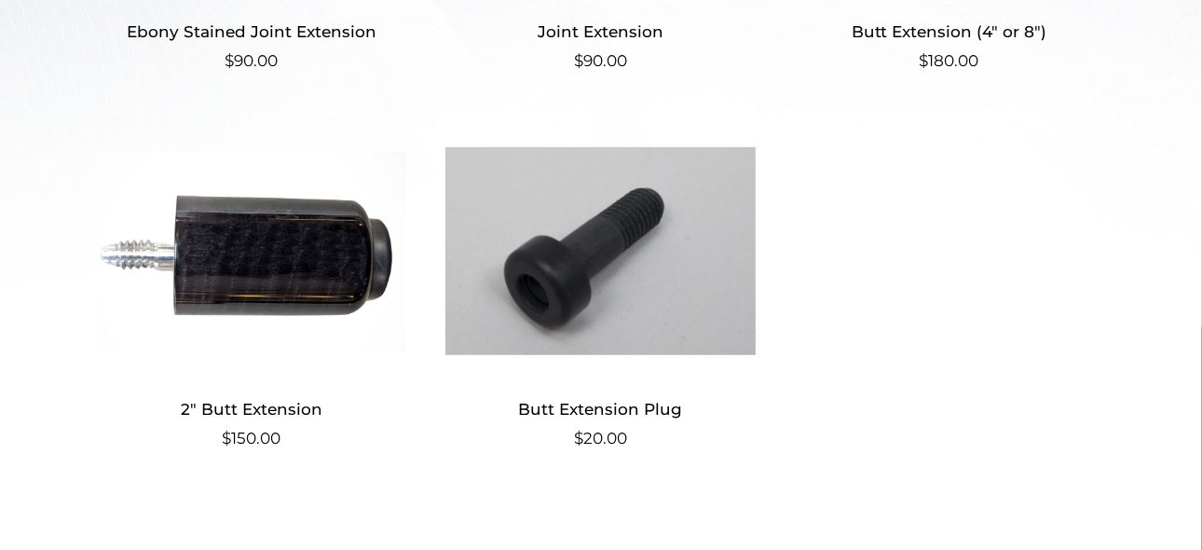
scroll to position [793, 0]
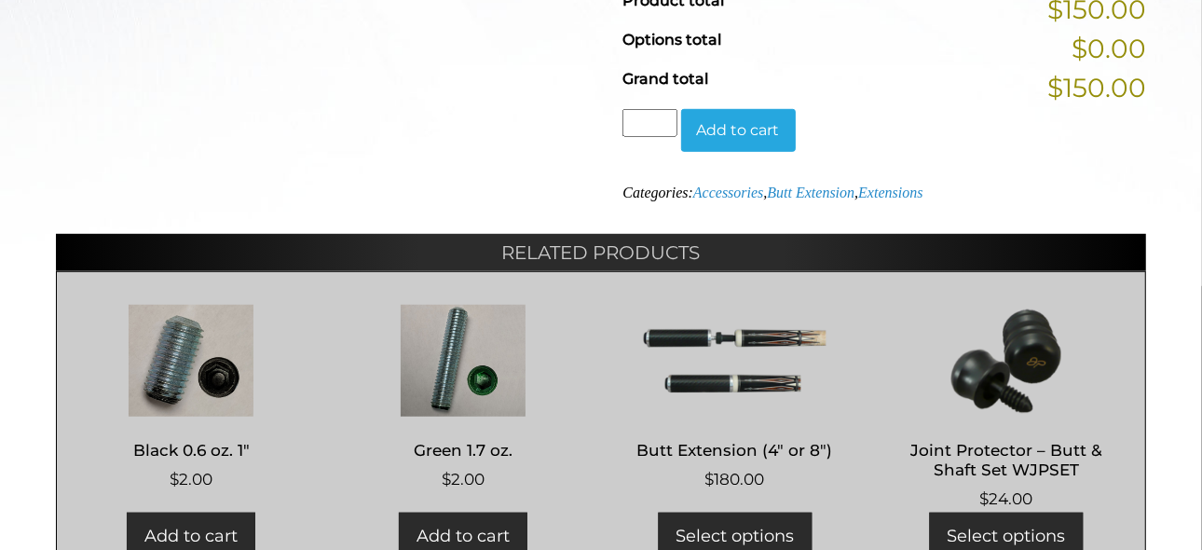
click at [185, 264] on h2 "Related products" at bounding box center [601, 252] width 1090 height 37
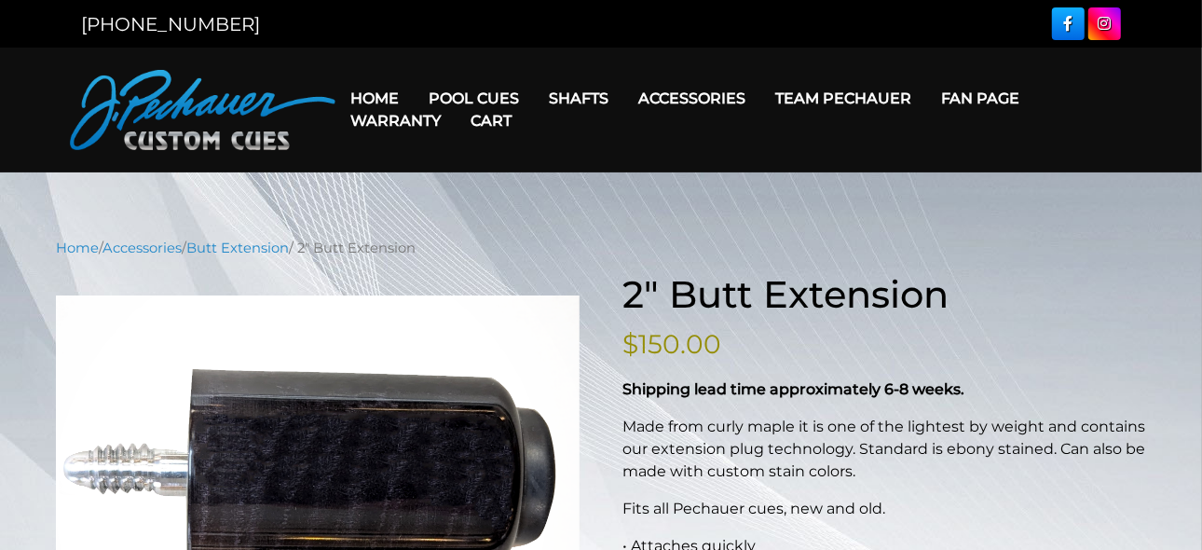
click at [392, 470] on img at bounding box center [318, 462] width 524 height 335
